Goal: Task Accomplishment & Management: Use online tool/utility

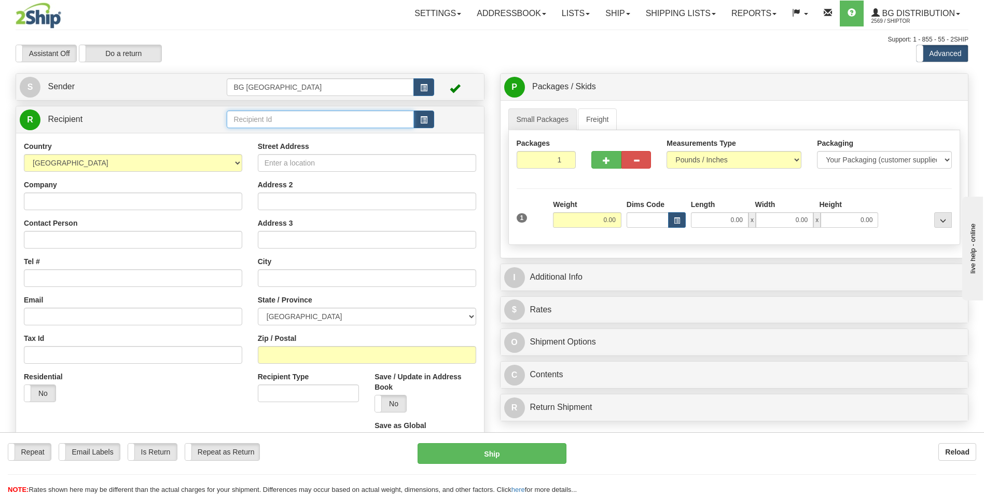
click at [318, 123] on input "text" at bounding box center [320, 120] width 187 height 18
click at [291, 130] on div "60160" at bounding box center [318, 135] width 177 height 11
type input "60160"
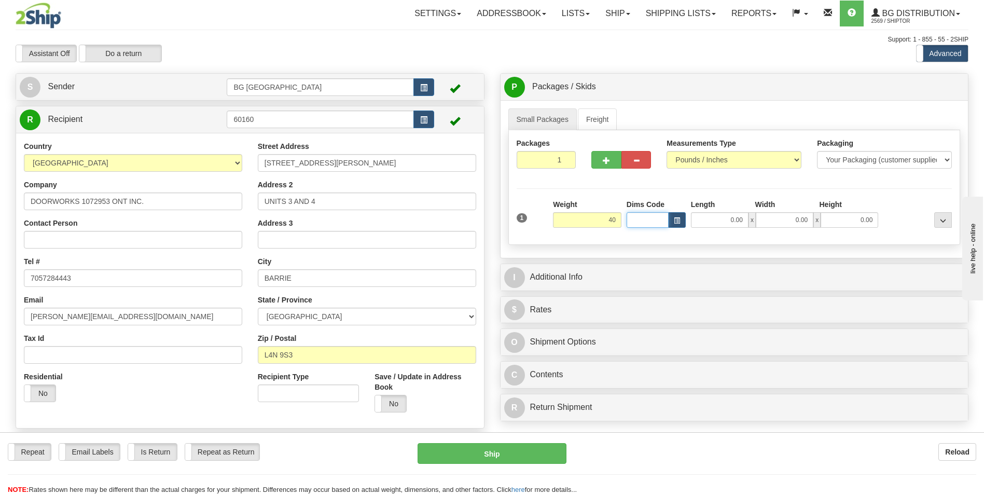
type input "40.00"
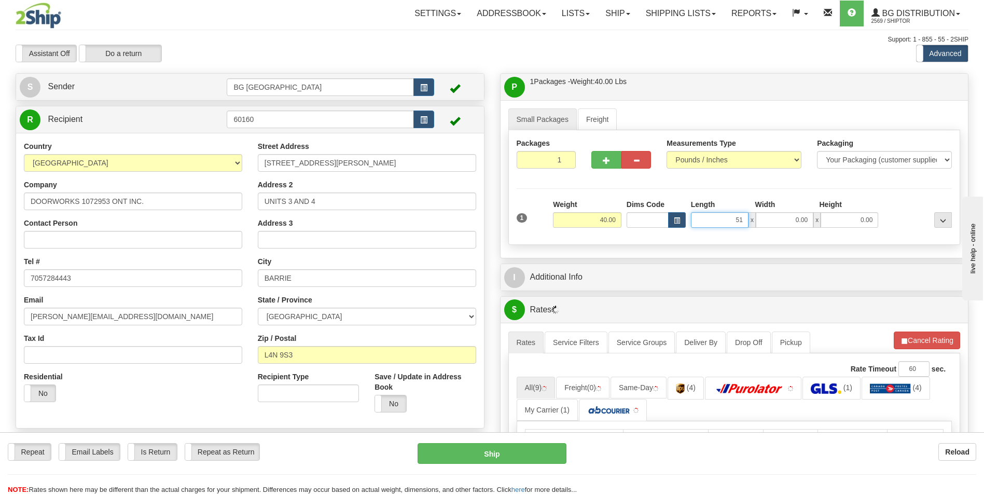
type input "51.00"
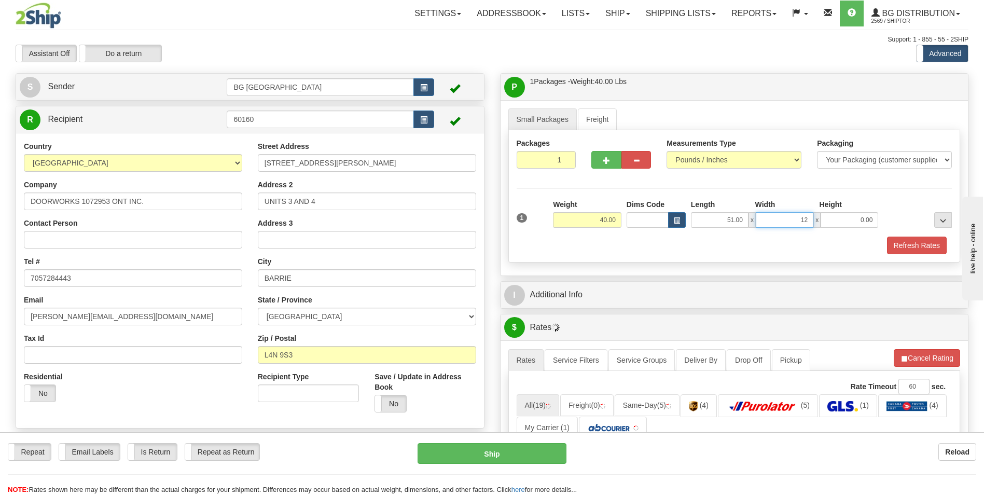
type input "12.00"
type input "7.00"
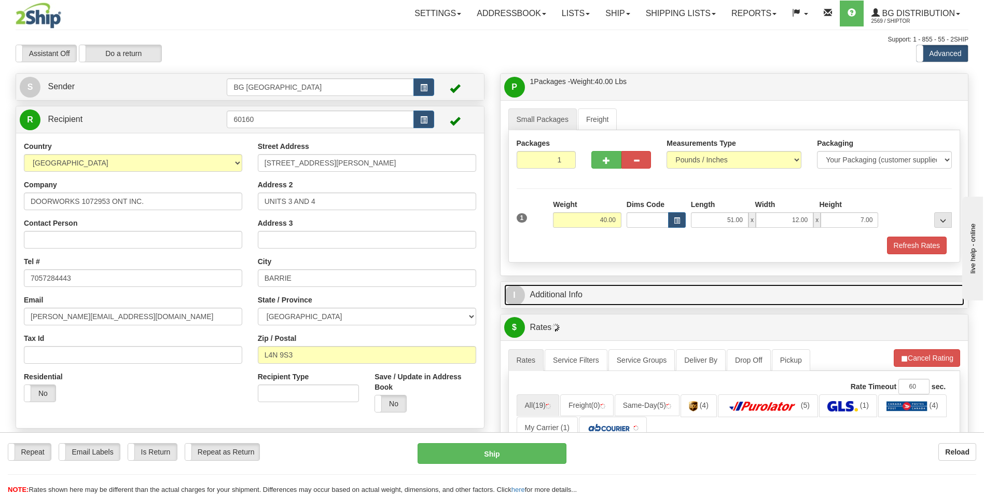
click at [586, 295] on link "I Additional Info" at bounding box center [734, 294] width 461 height 21
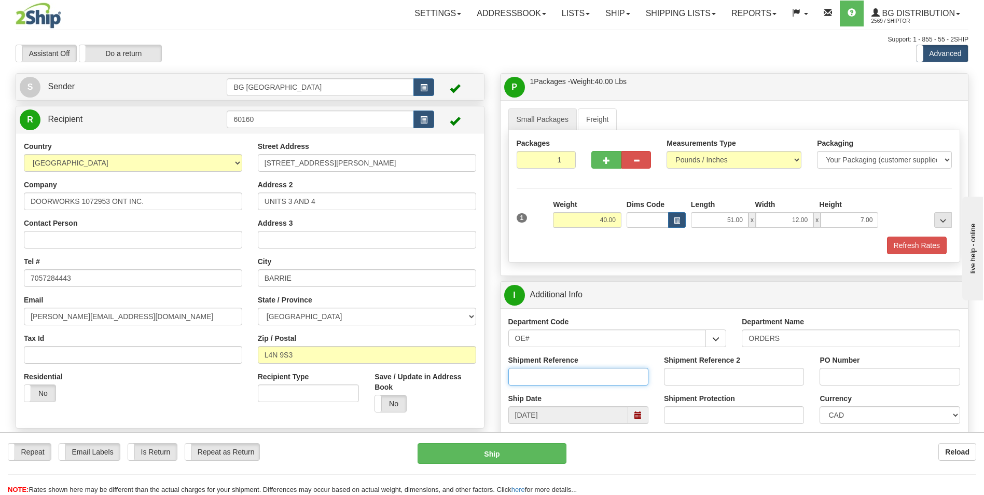
click at [614, 381] on input "Shipment Reference" at bounding box center [578, 377] width 140 height 18
click at [579, 381] on input "70179429-033" at bounding box center [578, 377] width 140 height 18
type input "70179429-03"
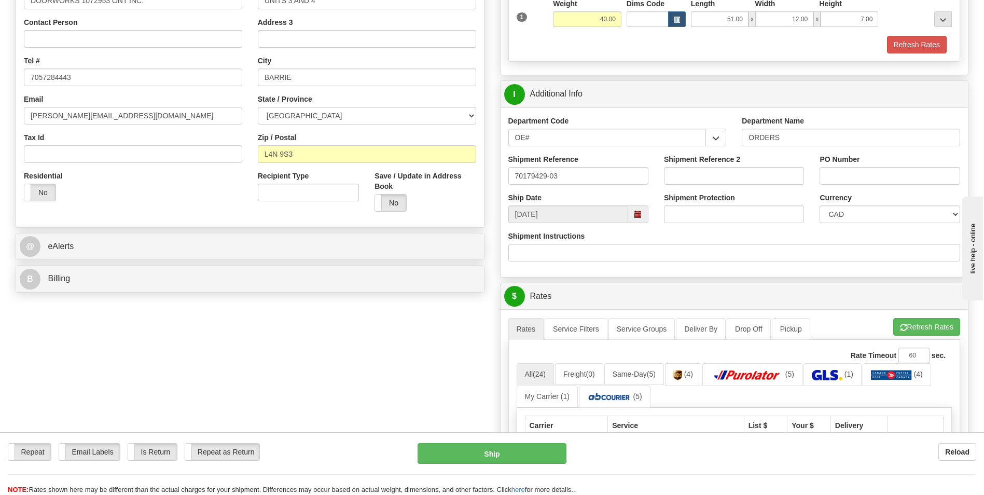
scroll to position [208, 0]
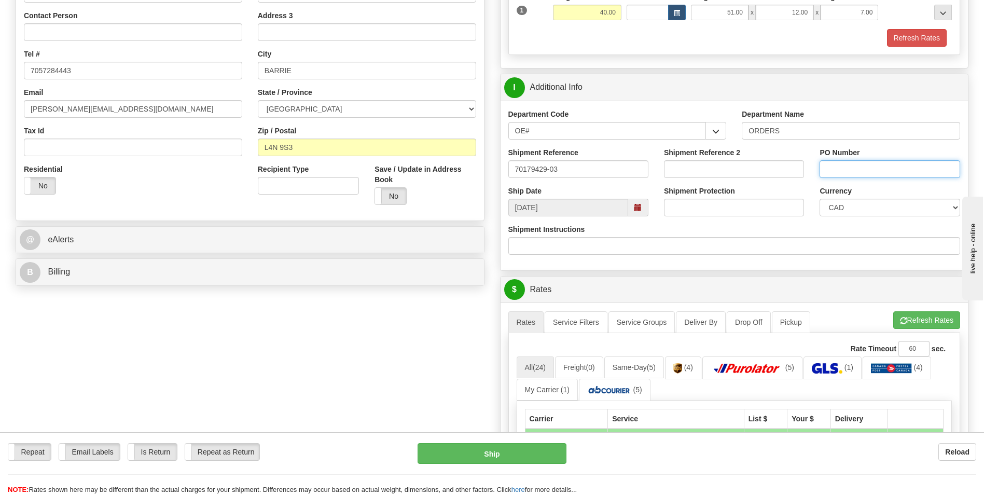
click at [851, 170] on input "PO Number" at bounding box center [890, 169] width 140 height 18
type input "0"
click at [915, 319] on button "Refresh Rates" at bounding box center [926, 320] width 67 height 18
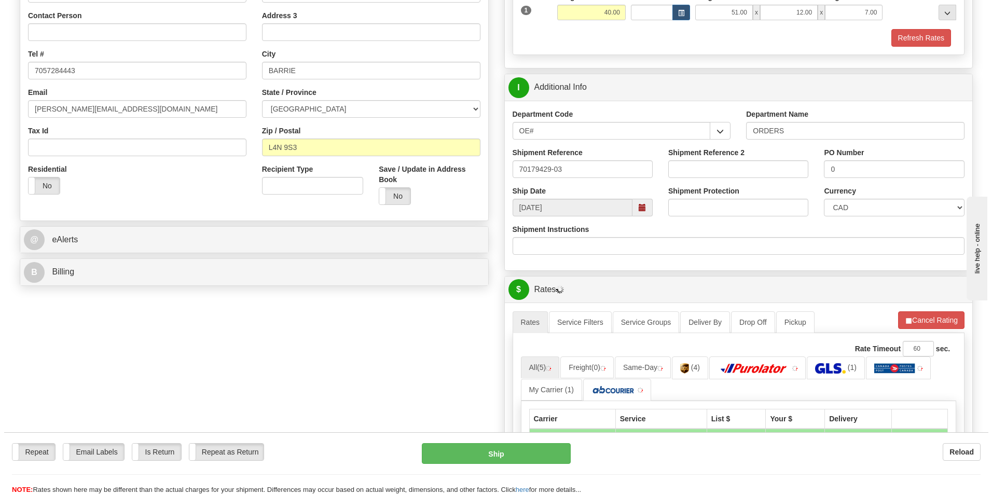
scroll to position [363, 0]
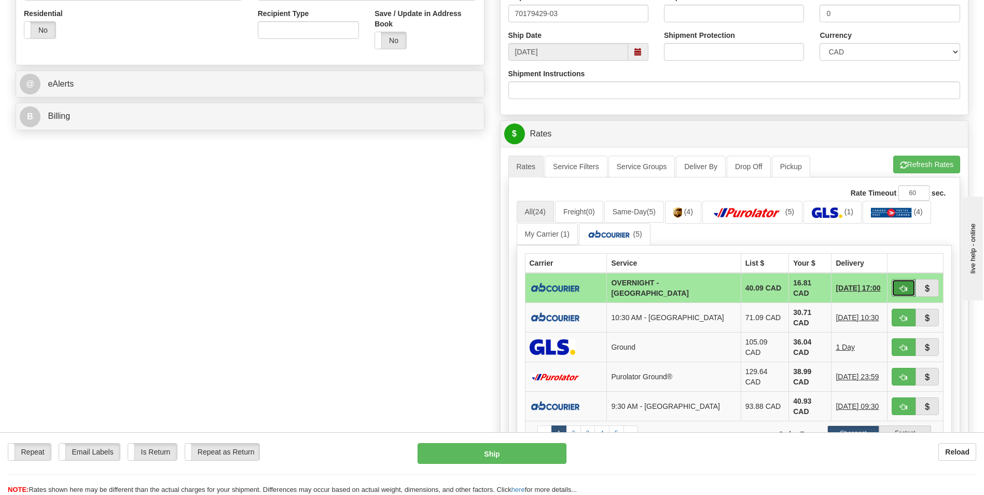
click at [900, 290] on span "button" at bounding box center [903, 288] width 7 height 7
type input "4"
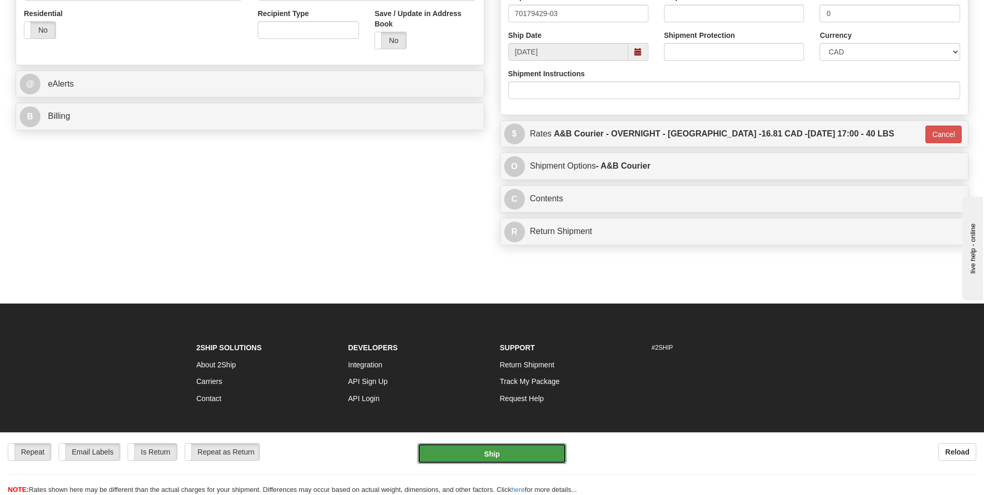
click at [495, 445] on button "Ship" at bounding box center [492, 453] width 148 height 21
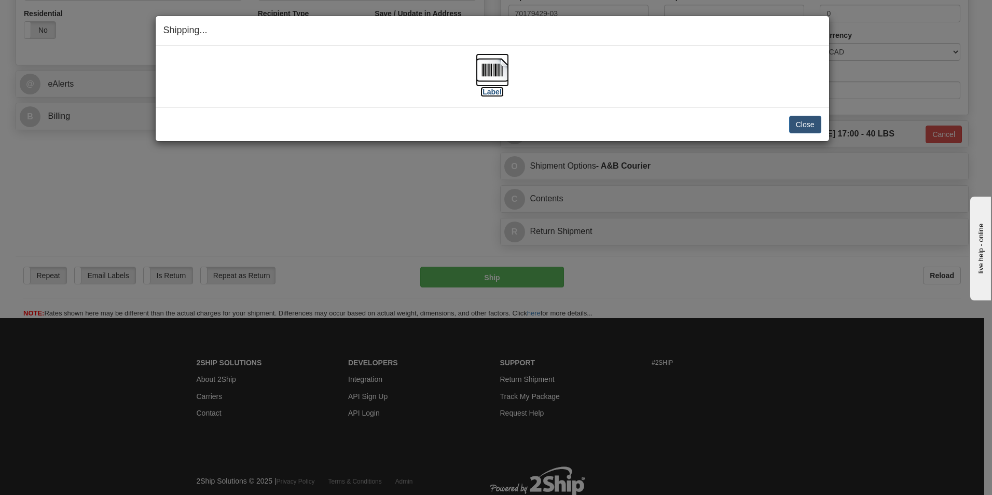
click at [484, 70] on img at bounding box center [492, 69] width 33 height 33
click at [807, 127] on button "Close" at bounding box center [805, 125] width 32 height 18
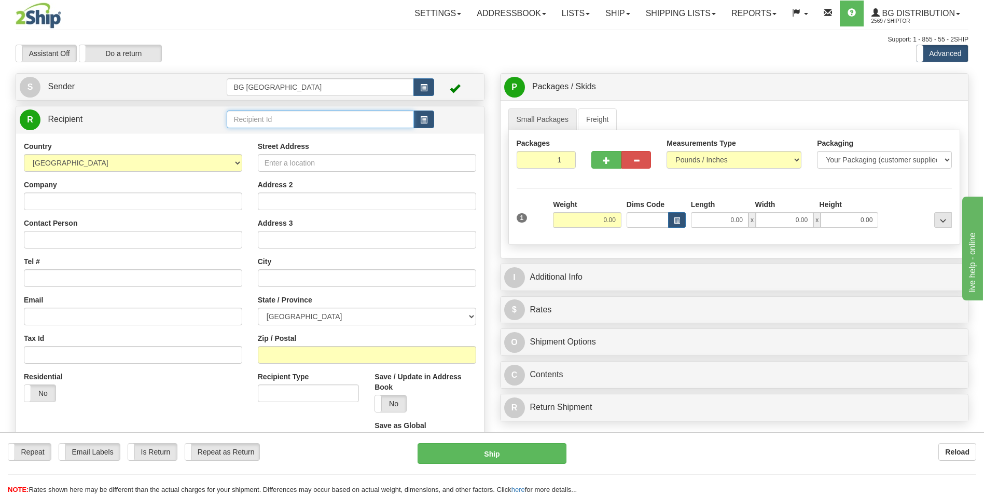
click at [254, 120] on input "text" at bounding box center [320, 120] width 187 height 18
click at [254, 136] on div "60453" at bounding box center [318, 135] width 177 height 11
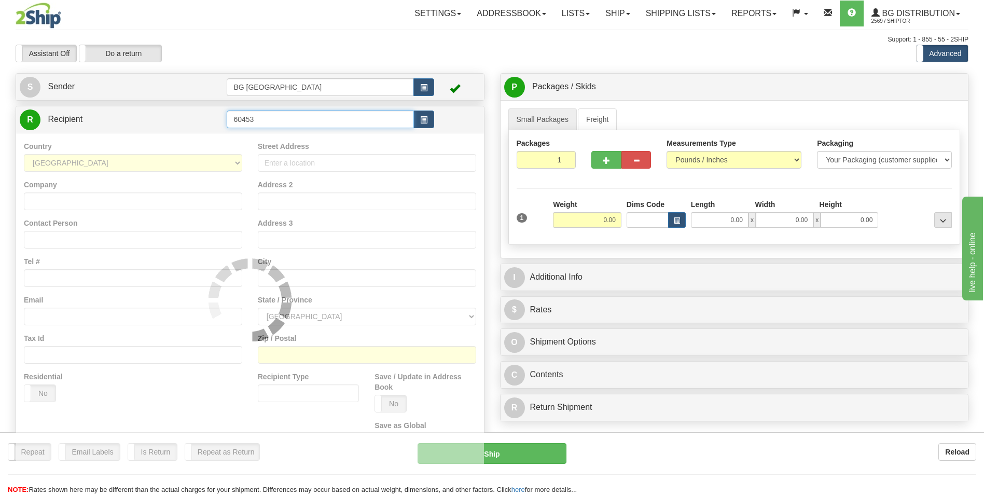
type input "60453"
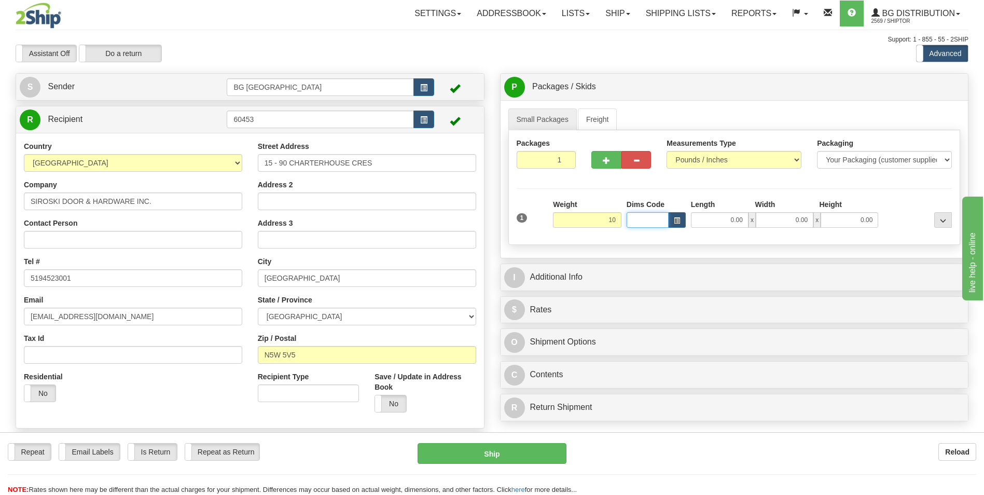
type input "10.00"
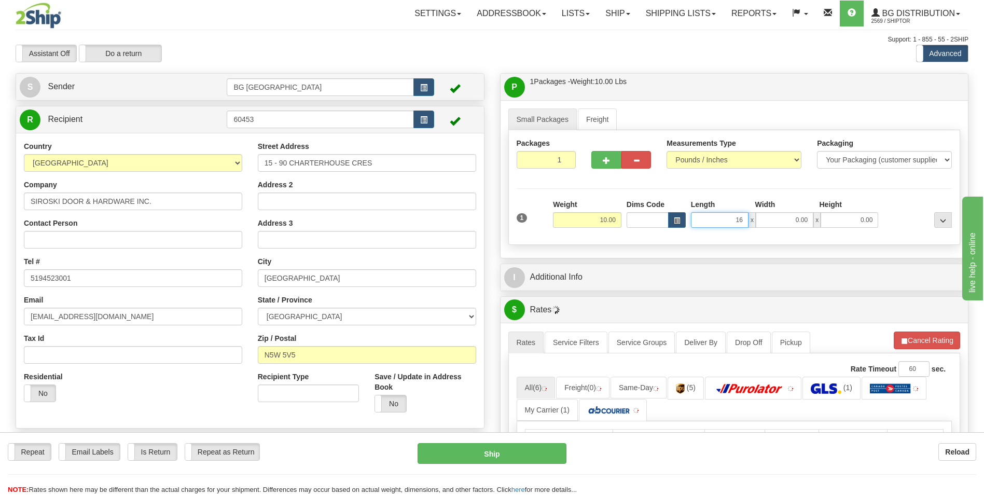
type input "16.00"
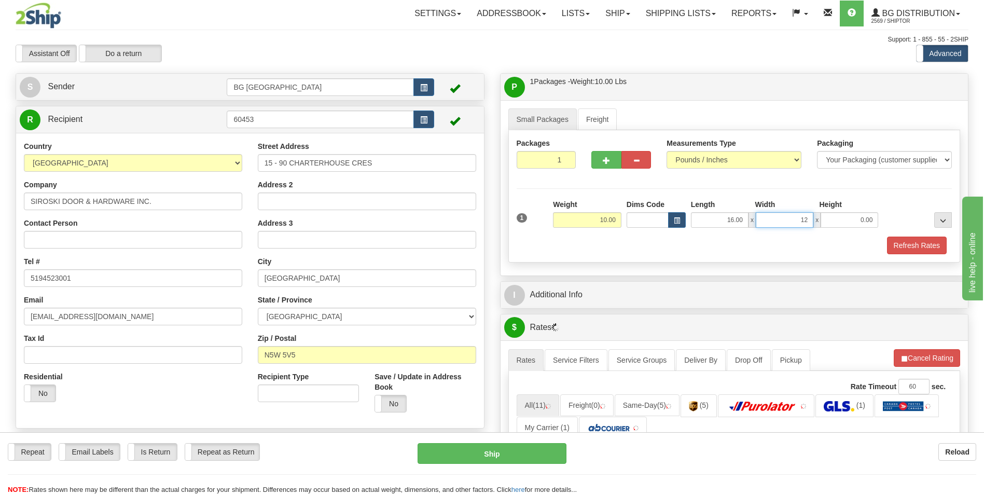
type input "12.00"
type input "9.00"
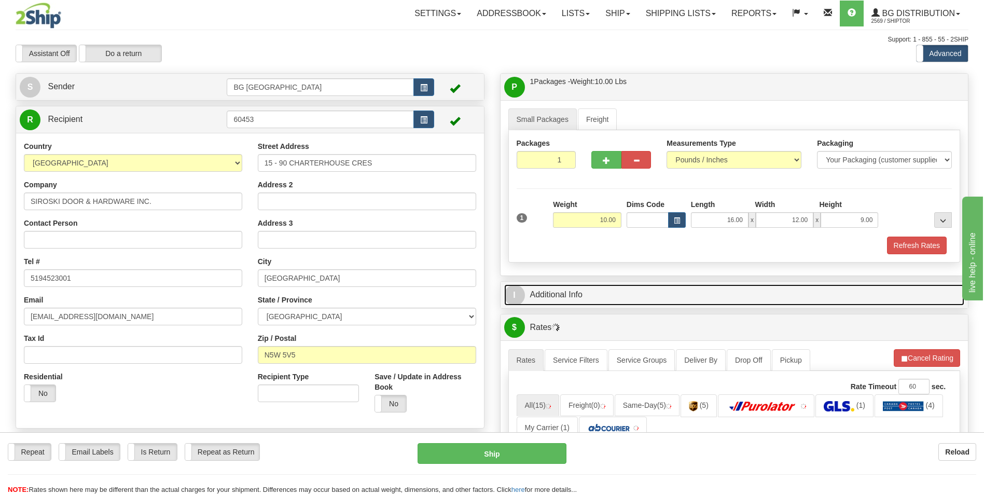
click at [588, 296] on link "I Additional Info" at bounding box center [734, 294] width 461 height 21
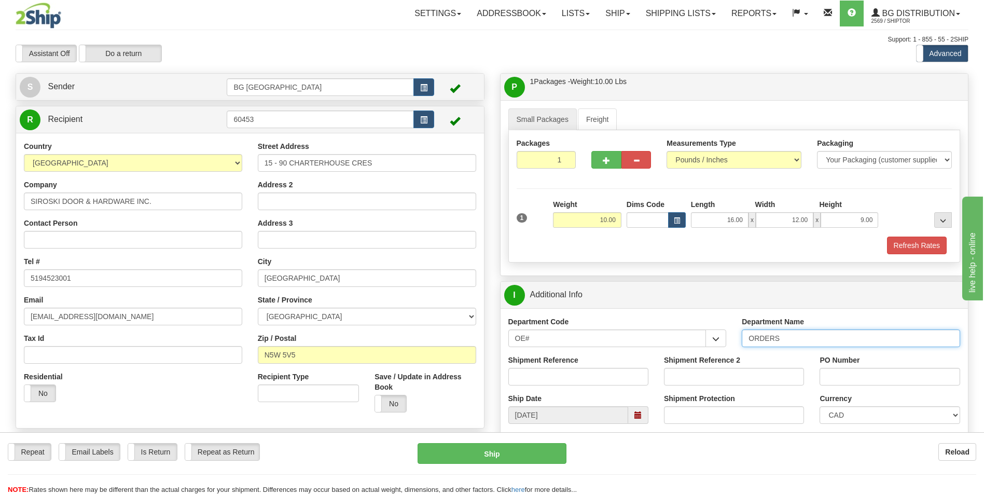
click at [790, 342] on input "ORDERS" at bounding box center [851, 338] width 218 height 18
type input "70180857-00"
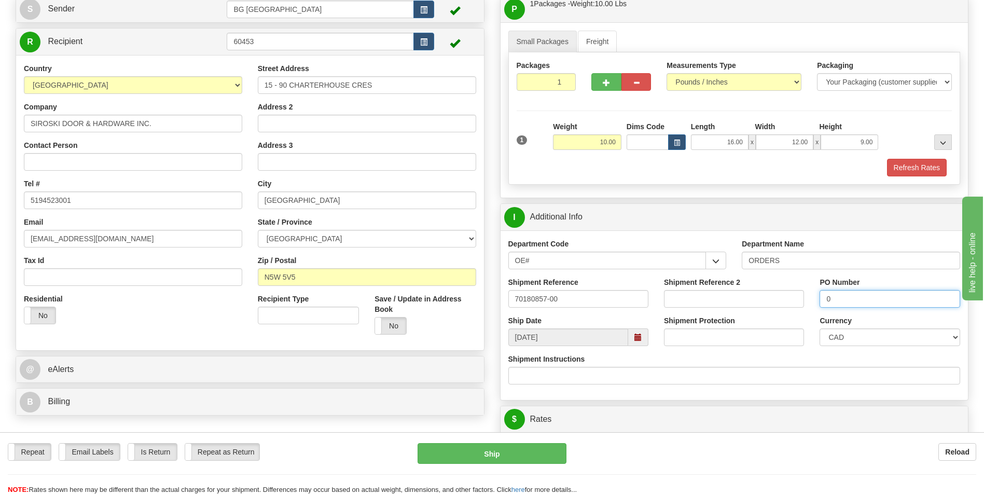
scroll to position [208, 0]
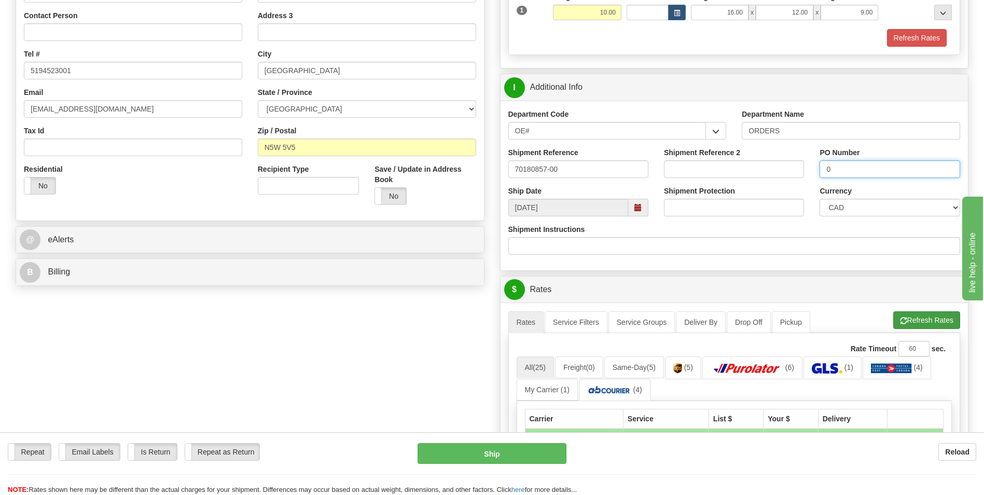
type input "0"
click at [900, 318] on span "button" at bounding box center [903, 321] width 7 height 7
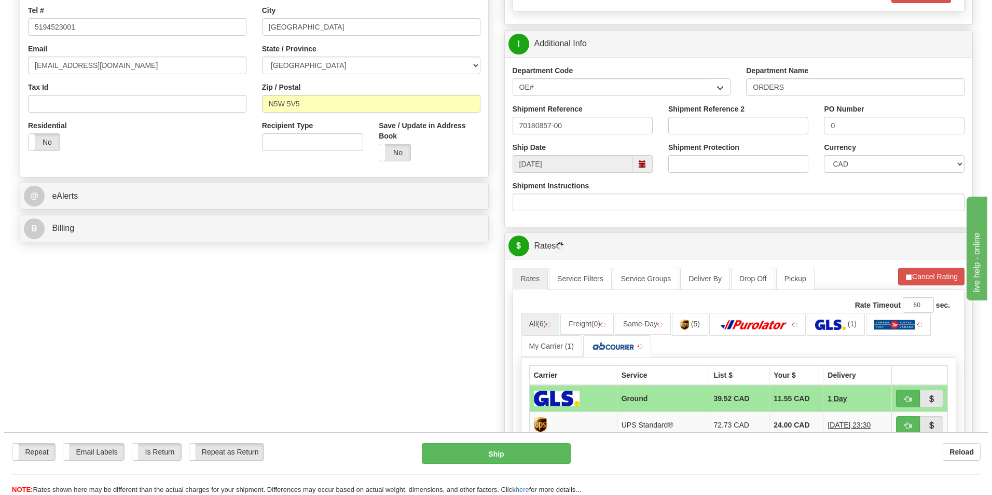
scroll to position [311, 0]
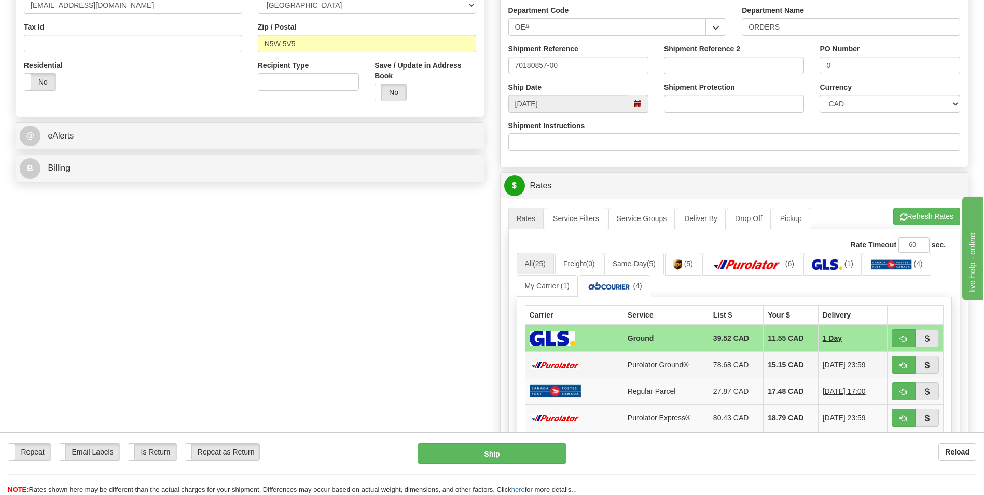
click at [800, 367] on td "15.15 CAD" at bounding box center [791, 365] width 54 height 26
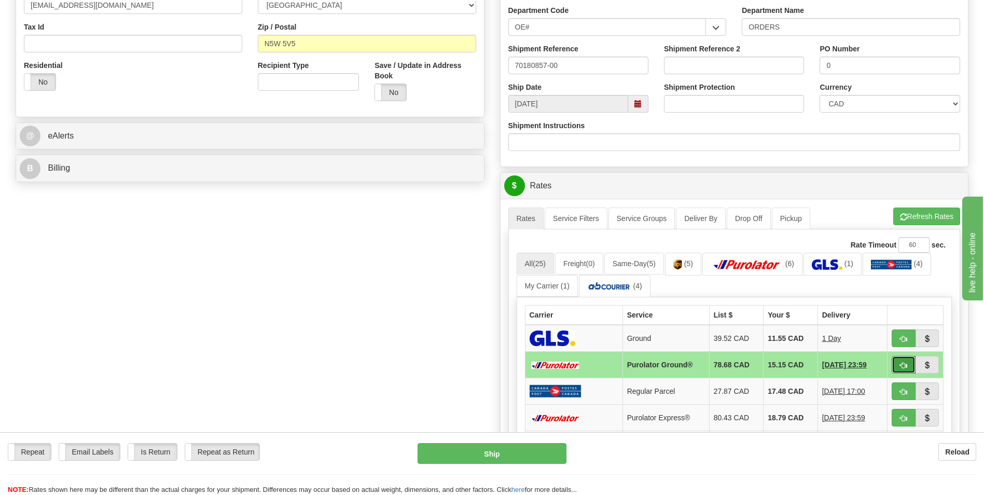
click at [898, 366] on button "button" at bounding box center [904, 365] width 24 height 18
type input "260"
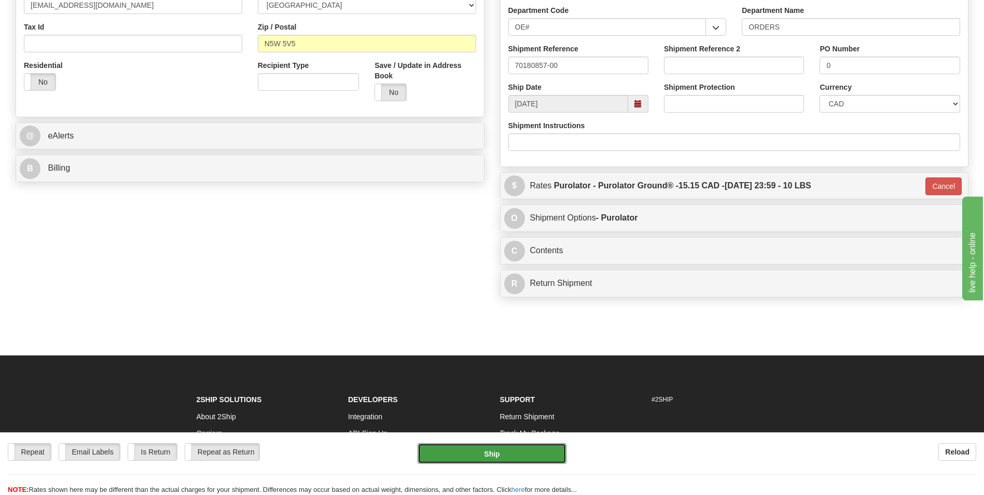
click at [520, 459] on button "Ship" at bounding box center [492, 453] width 148 height 21
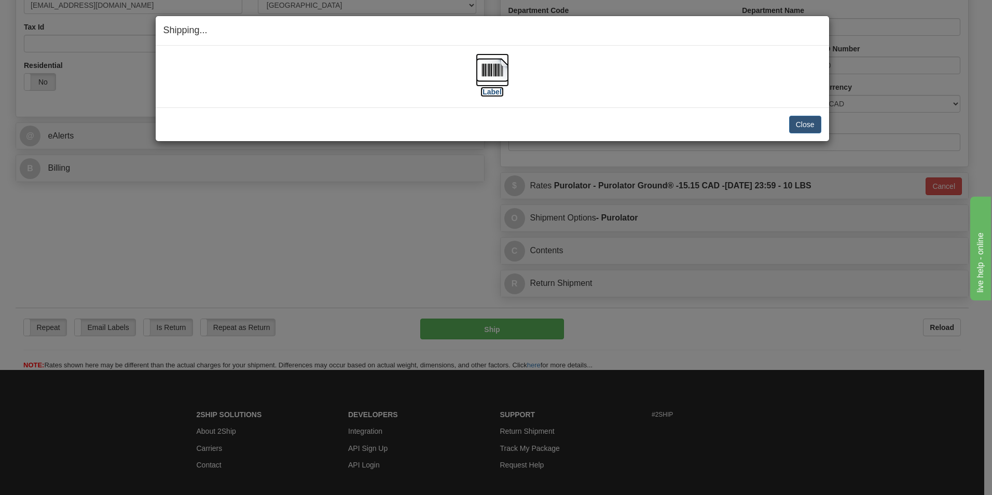
click at [480, 71] on img at bounding box center [492, 69] width 33 height 33
click at [825, 129] on div "Close Cancel Cancel Shipment and Quit Pickup Quit Pickup ONLY" at bounding box center [492, 124] width 673 height 34
click at [819, 129] on button "Close" at bounding box center [805, 125] width 32 height 18
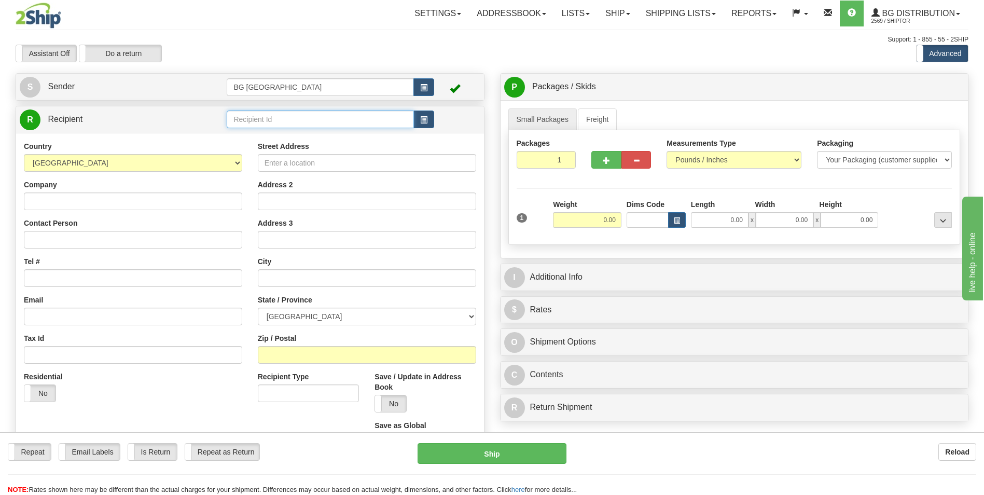
click at [256, 121] on input "text" at bounding box center [320, 120] width 187 height 18
click at [256, 132] on div "60377" at bounding box center [318, 135] width 177 height 11
type input "60377"
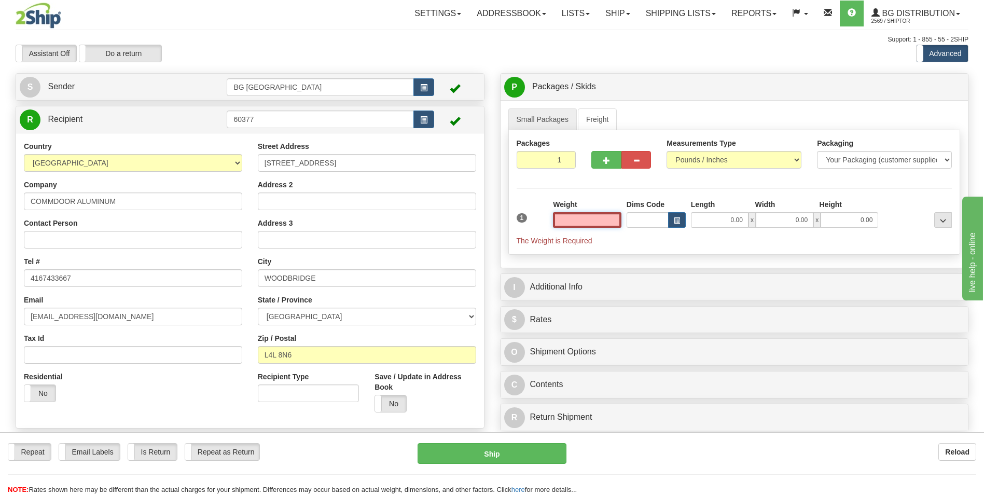
click at [587, 224] on input "text" at bounding box center [587, 220] width 68 height 16
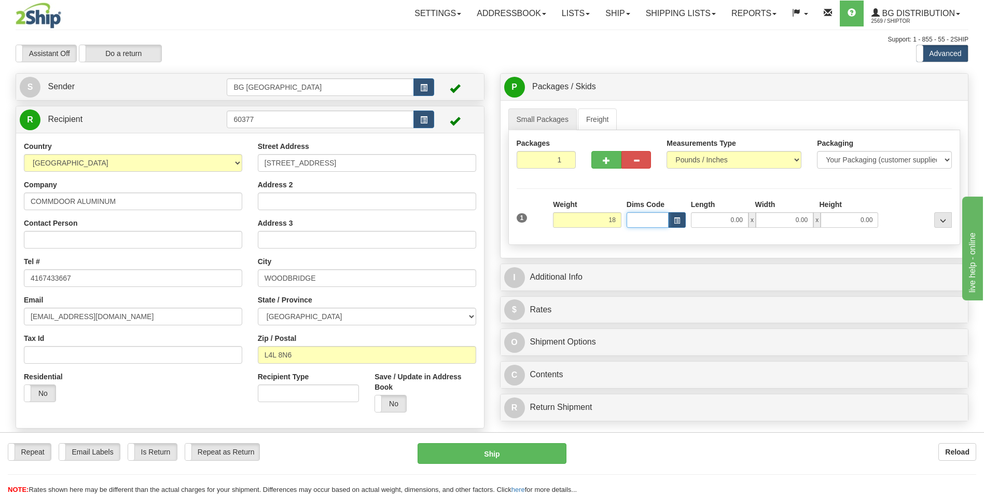
type input "18.00"
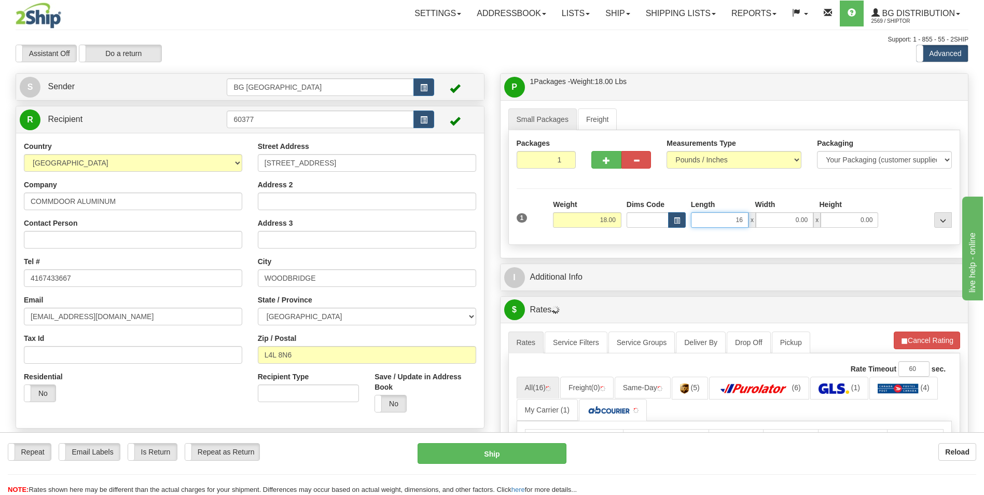
type input "16.00"
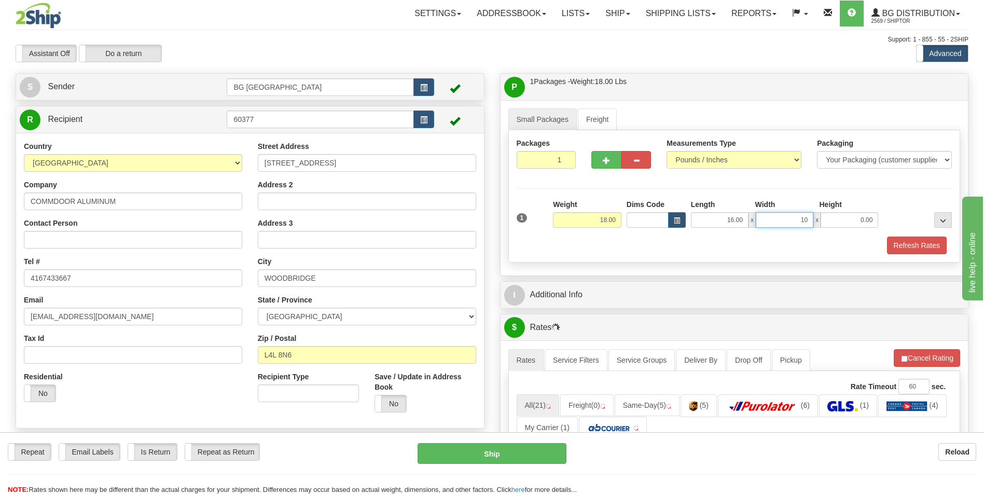
type input "10.00"
type input "6.00"
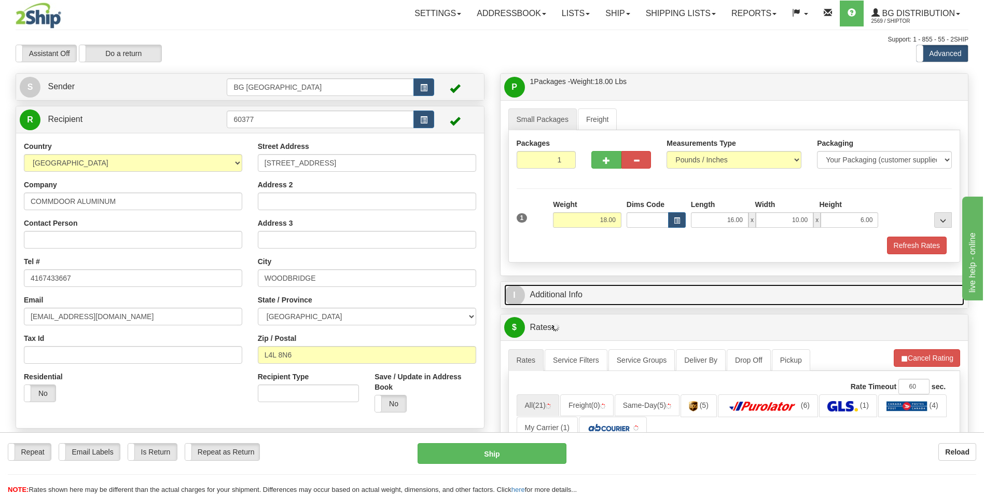
click at [592, 290] on link "I Additional Info" at bounding box center [734, 294] width 461 height 21
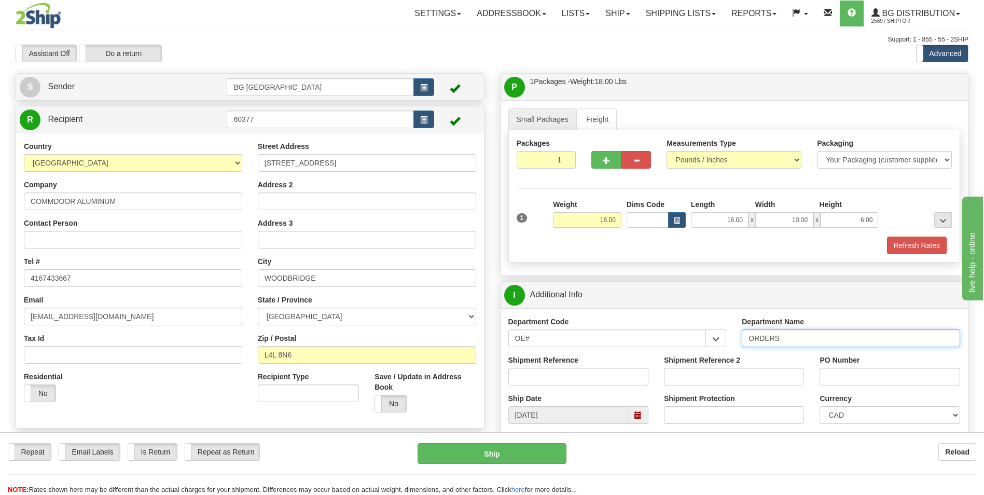
click at [804, 340] on input "ORDERS" at bounding box center [851, 338] width 218 height 18
type input "70182229-00"
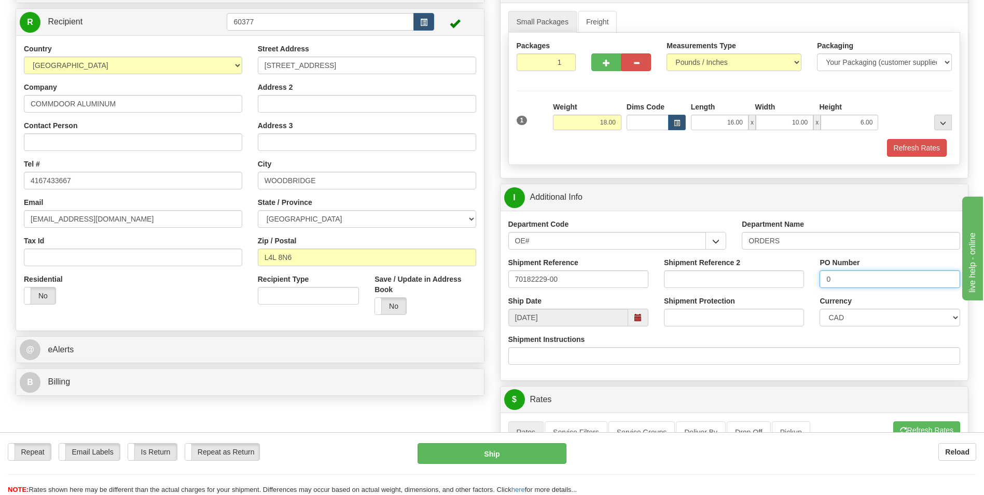
scroll to position [208, 0]
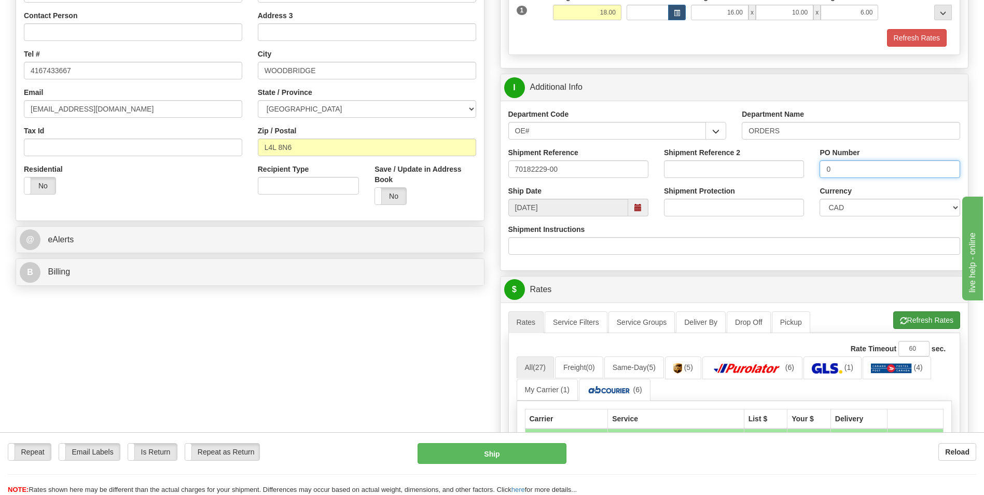
type input "0"
click at [917, 318] on button "Refresh Rates" at bounding box center [926, 320] width 67 height 18
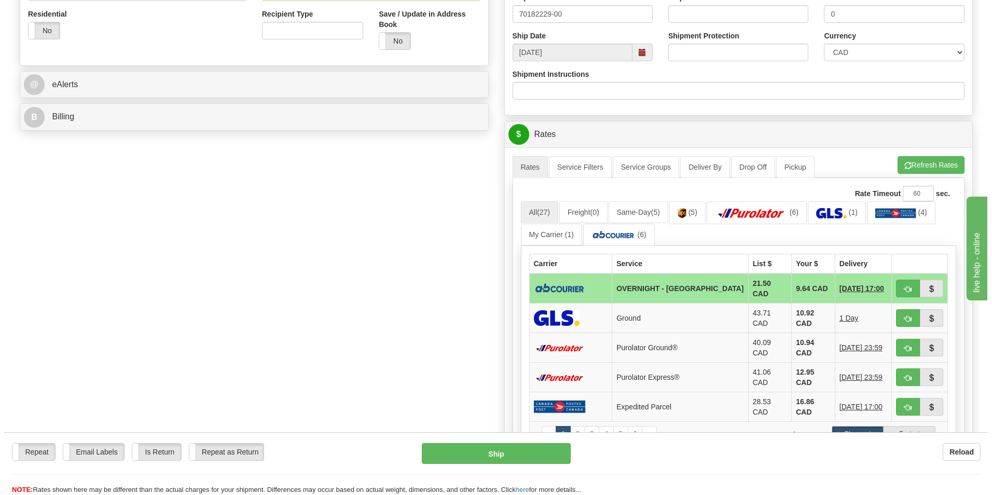
scroll to position [363, 0]
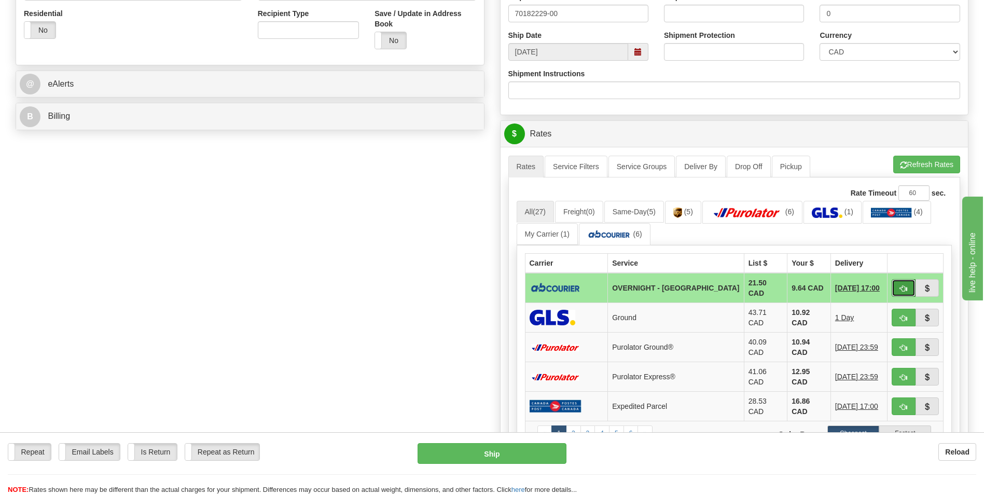
click at [898, 285] on button "button" at bounding box center [904, 288] width 24 height 18
type input "4"
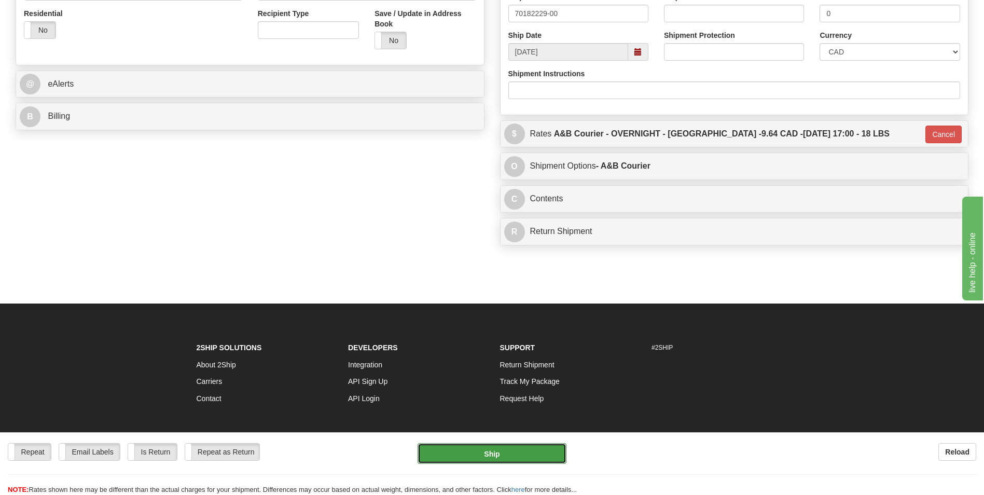
click at [481, 456] on button "Ship" at bounding box center [492, 453] width 148 height 21
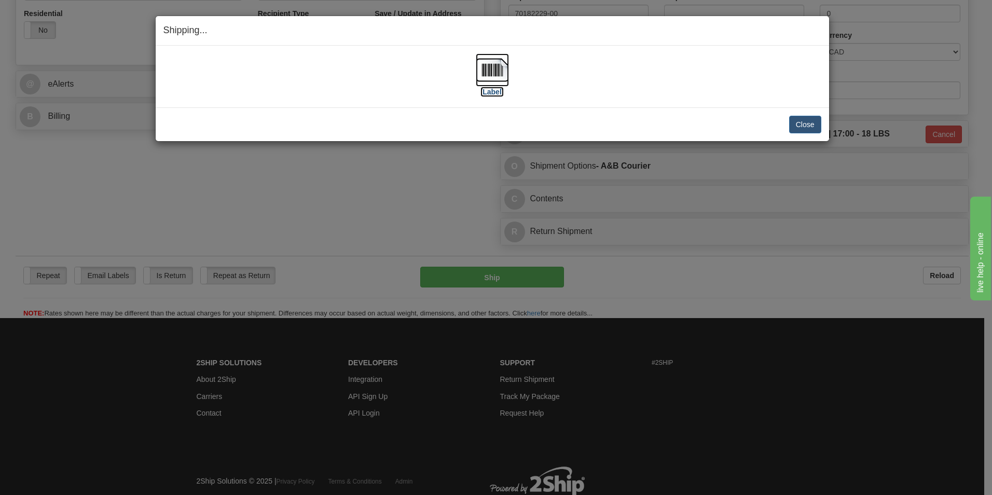
click at [498, 64] on img at bounding box center [492, 69] width 33 height 33
click at [808, 125] on button "Close" at bounding box center [805, 125] width 32 height 18
